Goal: Browse casually

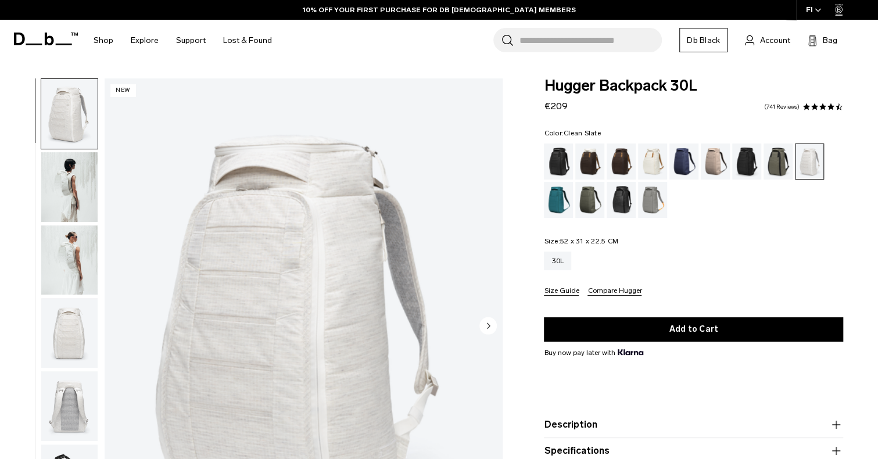
click at [65, 167] on img "button" at bounding box center [69, 187] width 56 height 70
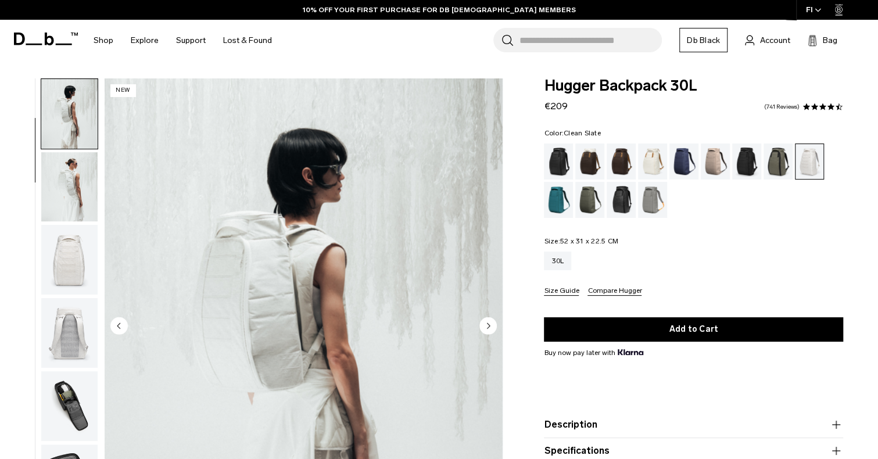
click at [72, 254] on img "button" at bounding box center [69, 260] width 56 height 70
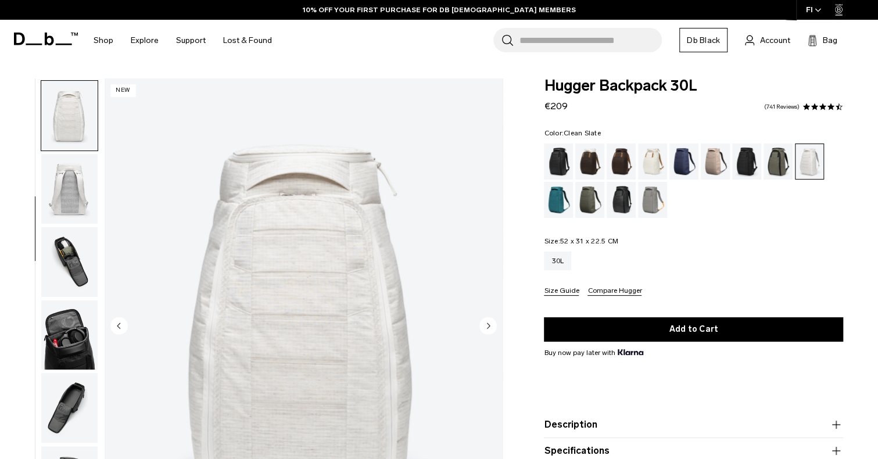
scroll to position [220, 0]
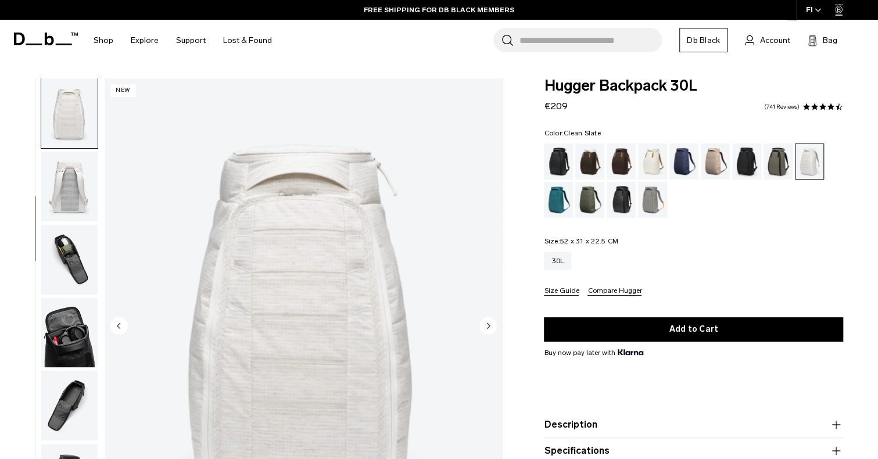
click at [53, 185] on img "button" at bounding box center [69, 187] width 56 height 70
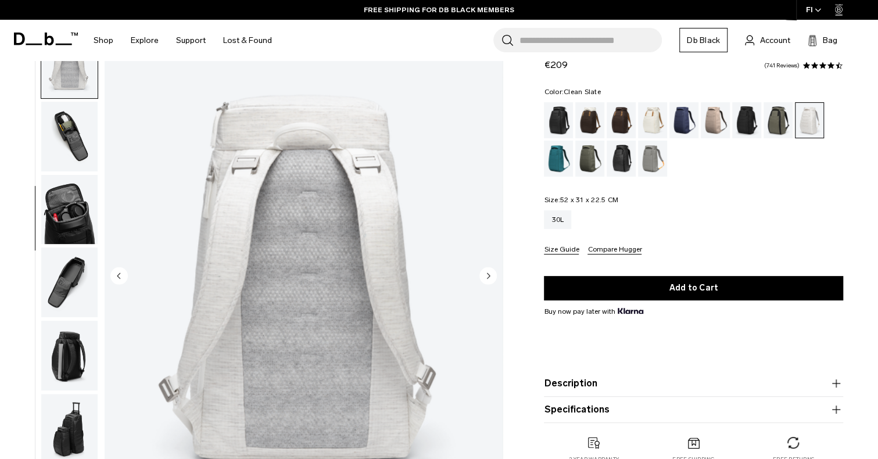
scroll to position [116, 0]
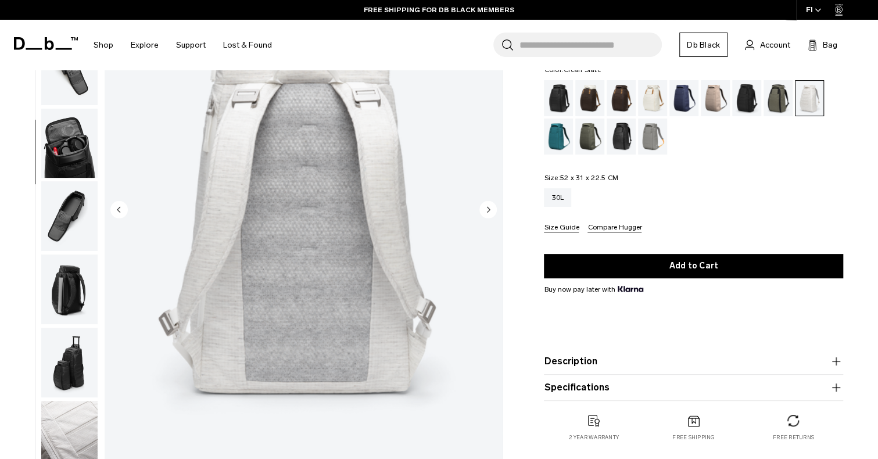
click at [69, 173] on img "button" at bounding box center [69, 144] width 56 height 70
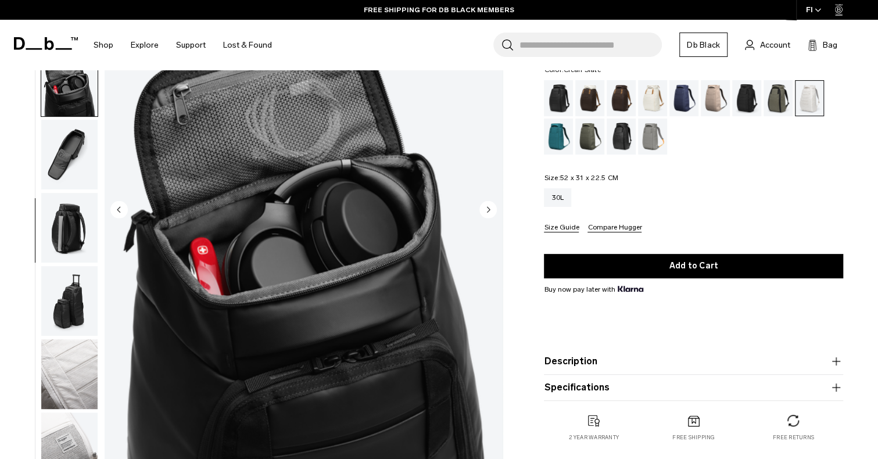
scroll to position [379, 0]
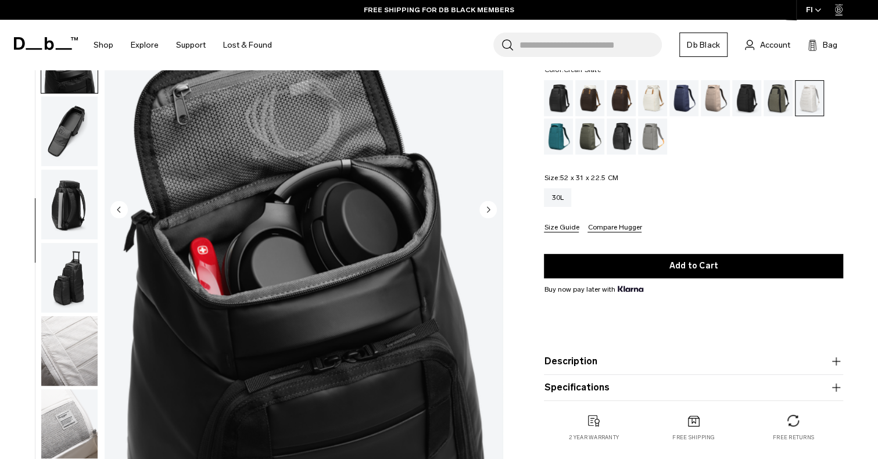
click at [68, 139] on img "button" at bounding box center [69, 131] width 56 height 70
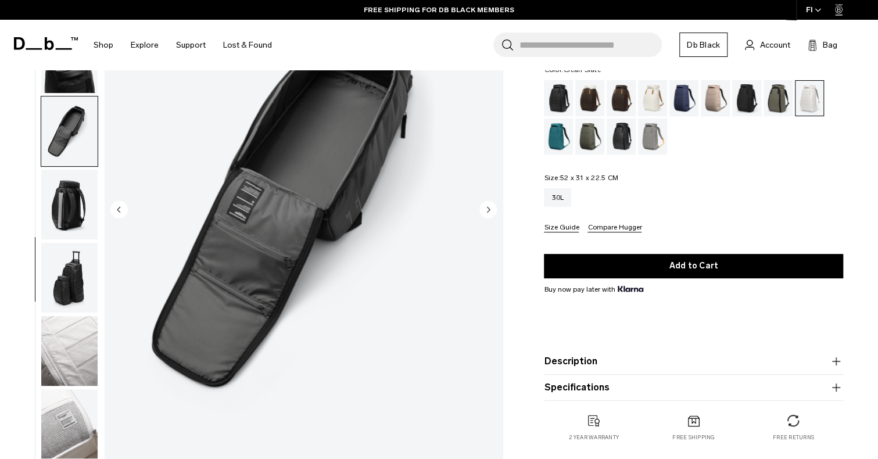
click at [79, 198] on img "button" at bounding box center [69, 205] width 56 height 70
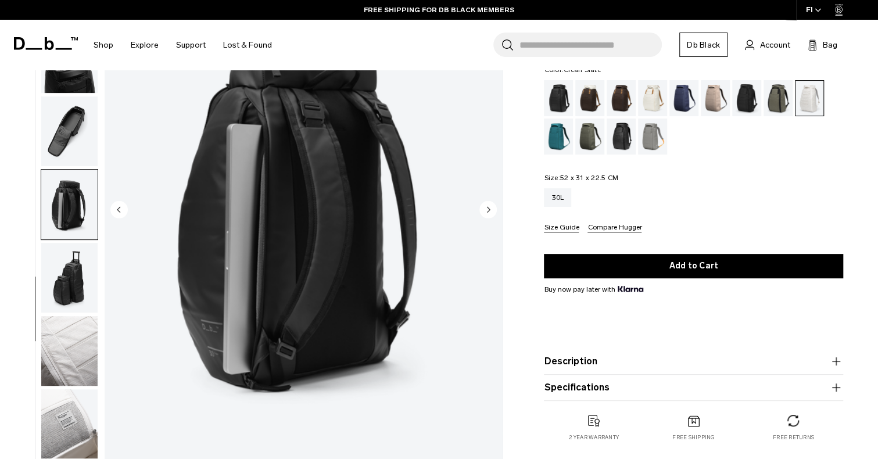
click at [70, 281] on img "button" at bounding box center [69, 278] width 56 height 70
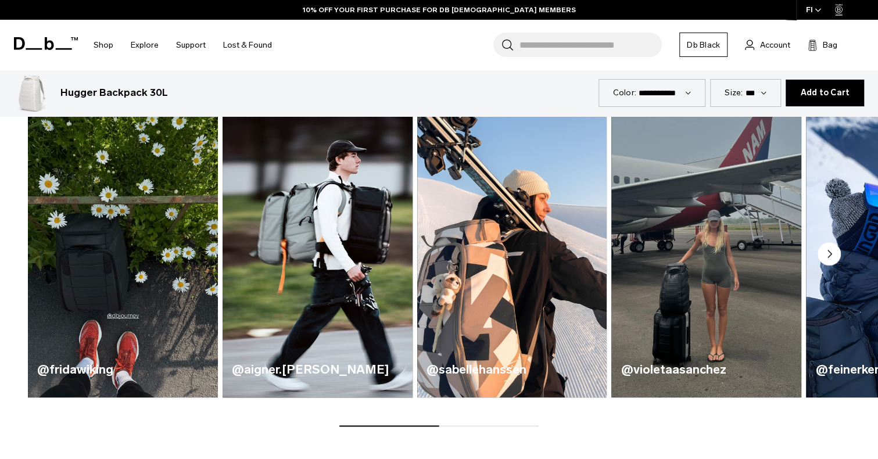
scroll to position [581, 0]
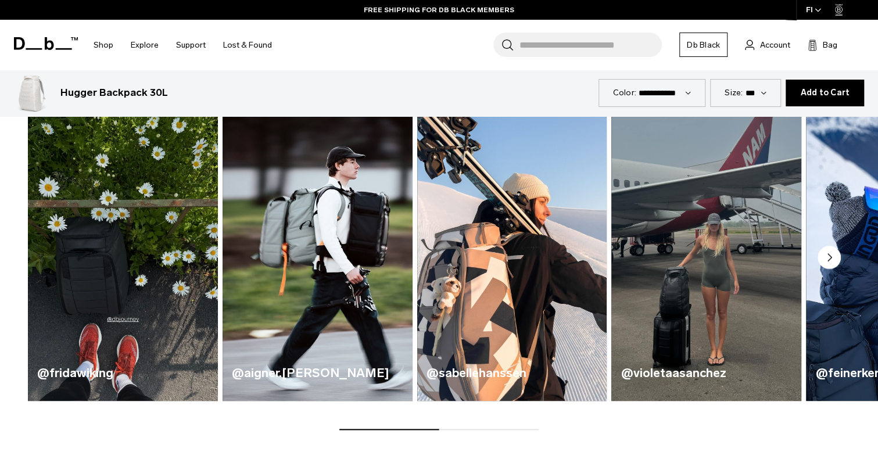
click at [827, 263] on circle "Next slide" at bounding box center [829, 257] width 23 height 23
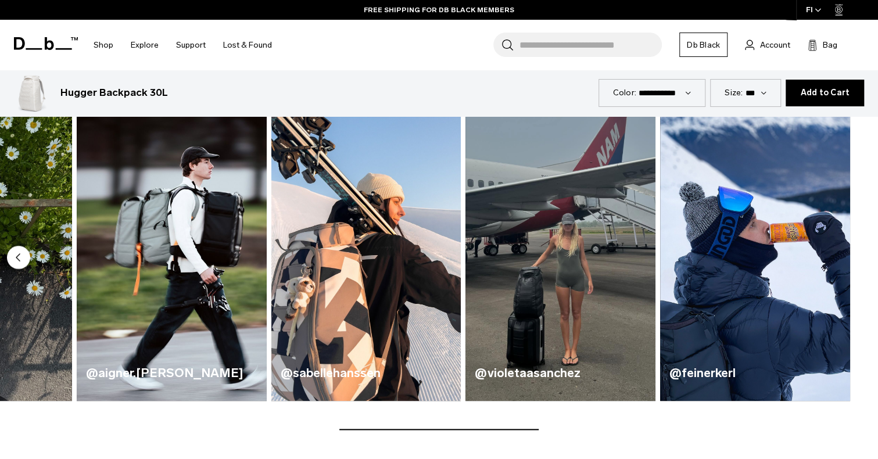
click at [21, 264] on circle "Previous slide" at bounding box center [18, 257] width 23 height 23
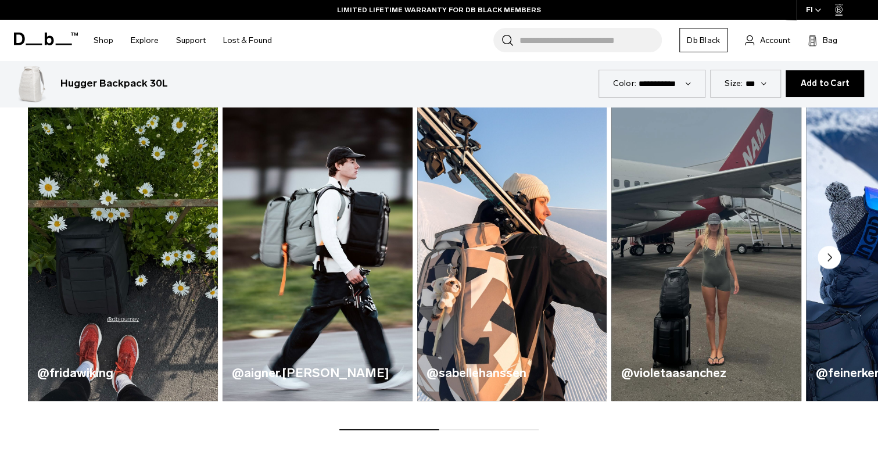
click at [834, 253] on circle "Next slide" at bounding box center [829, 257] width 23 height 23
